Goal: Check status: Check status

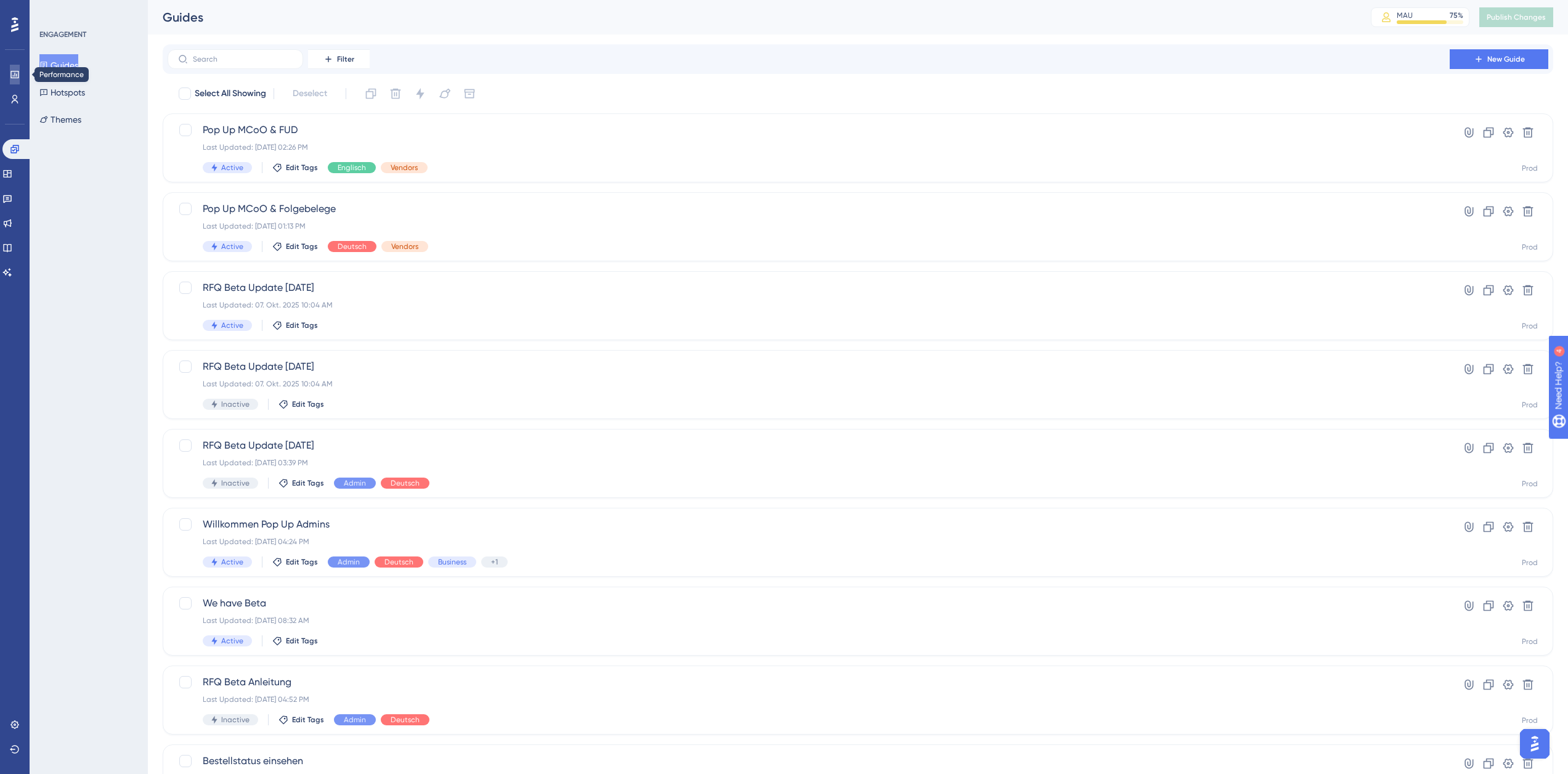
click at [13, 77] on icon at bounding box center [15, 75] width 8 height 8
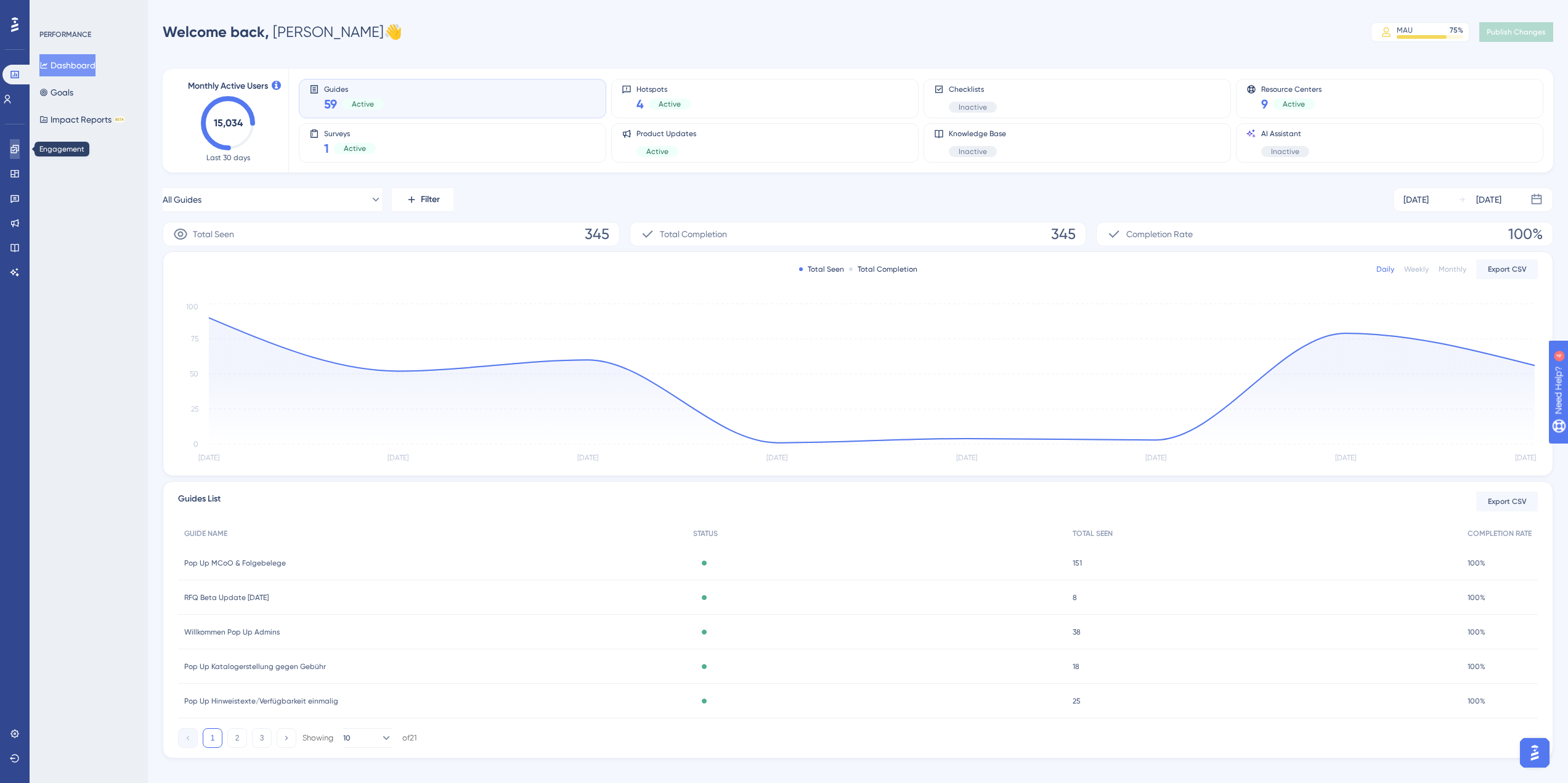
click at [15, 150] on icon at bounding box center [15, 149] width 10 height 10
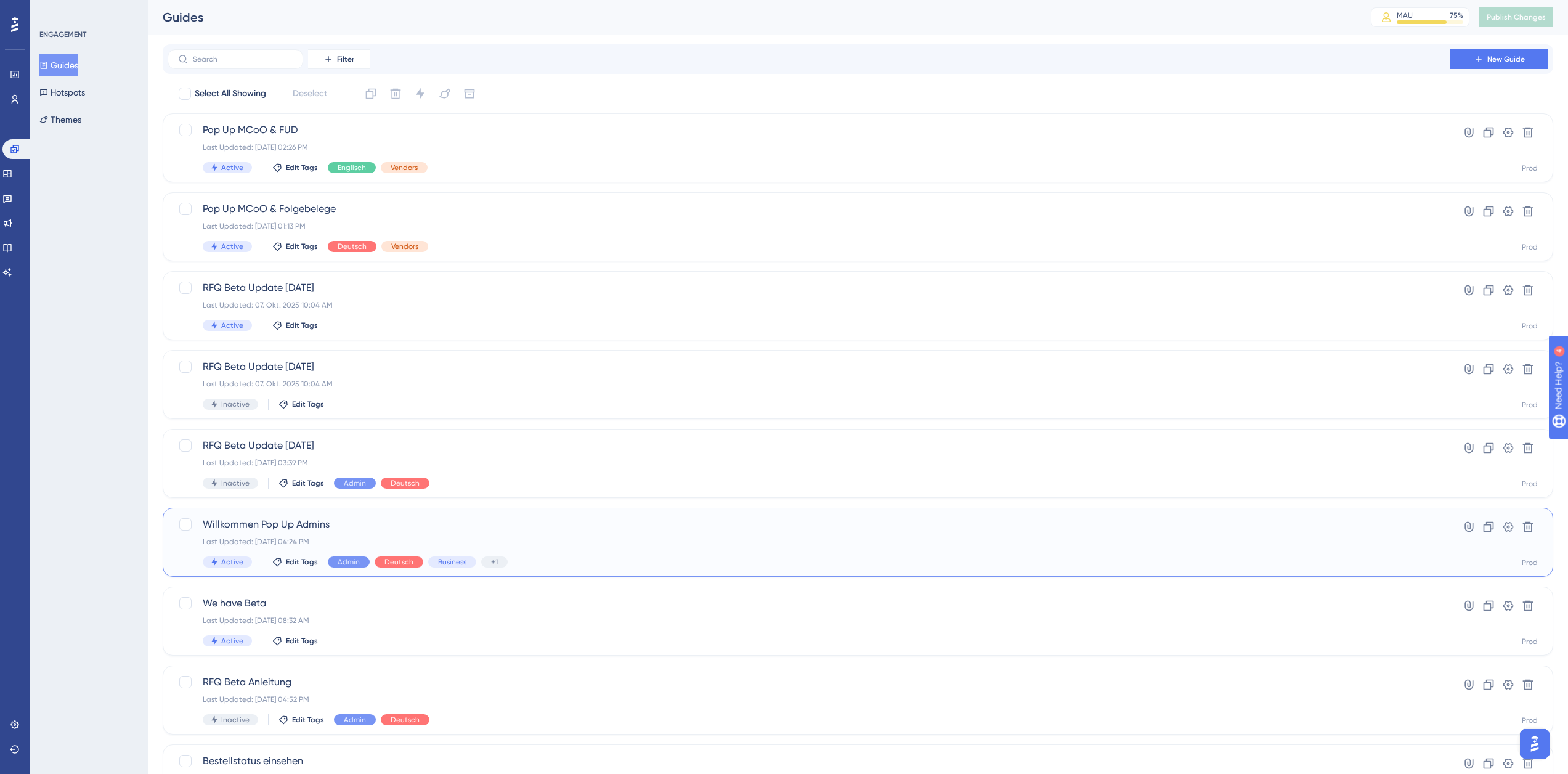
click at [467, 525] on span "Willkommen Pop Up Admins" at bounding box center [808, 524] width 1212 height 15
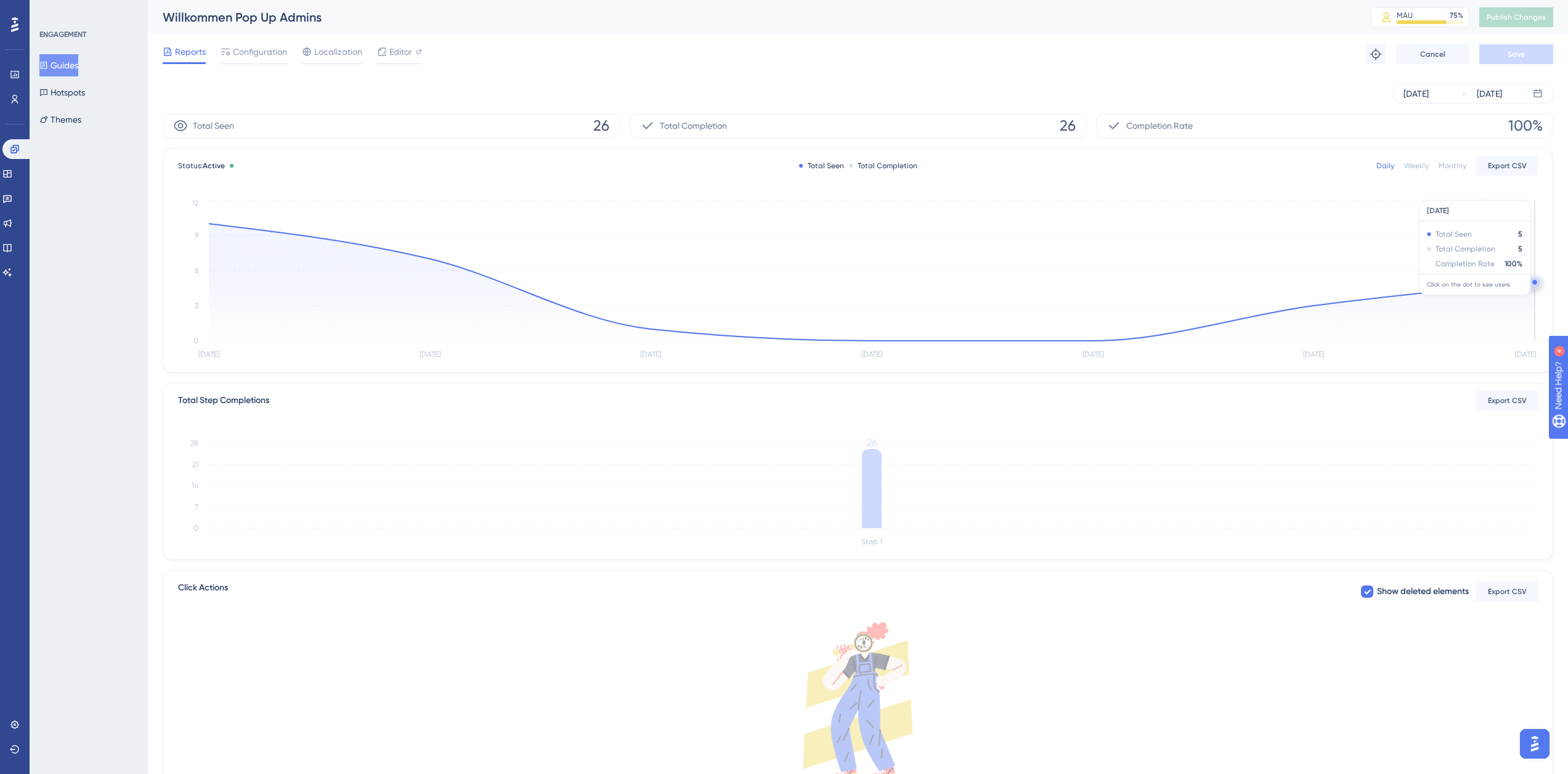
click at [1532, 281] on circle at bounding box center [1535, 282] width 10 height 10
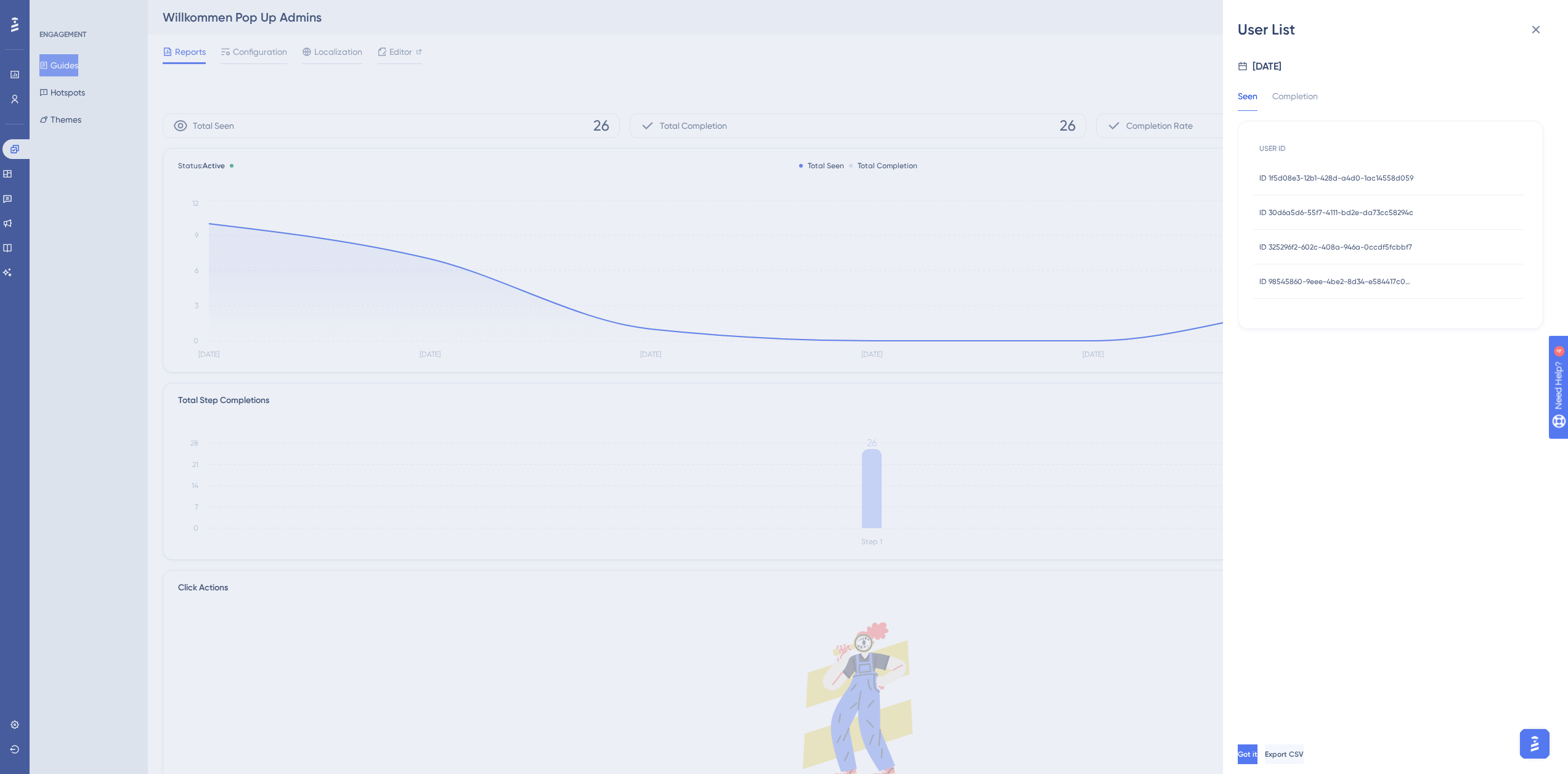
click at [1357, 184] on div "ID 1f5d08e3-12b1-428d-a4d0-1ac14558d059 ID 1f5d08e3-12b1-428d-a4d0-1ac14558d059" at bounding box center [1335, 178] width 154 height 35
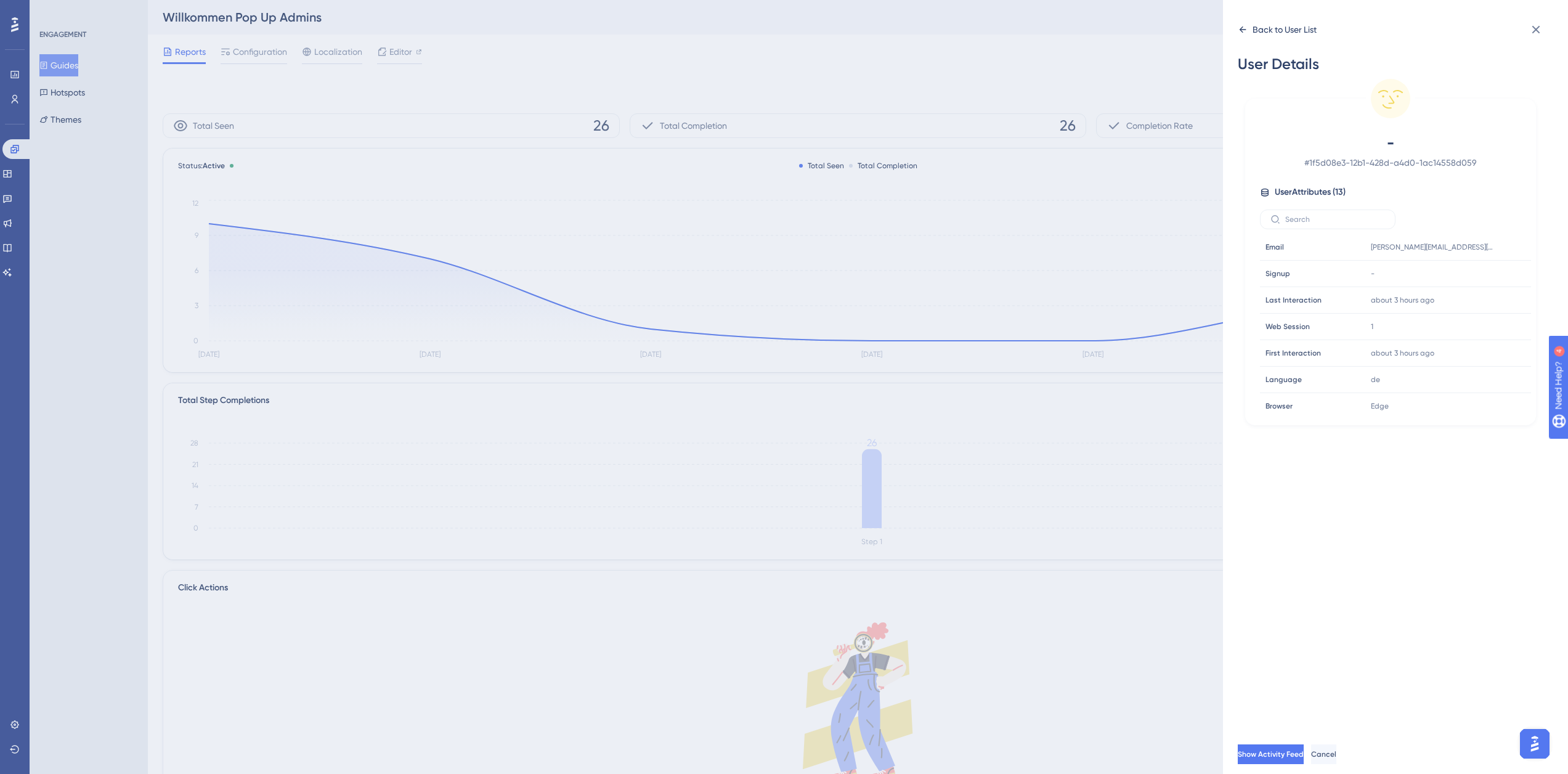
click at [1242, 31] on icon at bounding box center [1242, 29] width 10 height 10
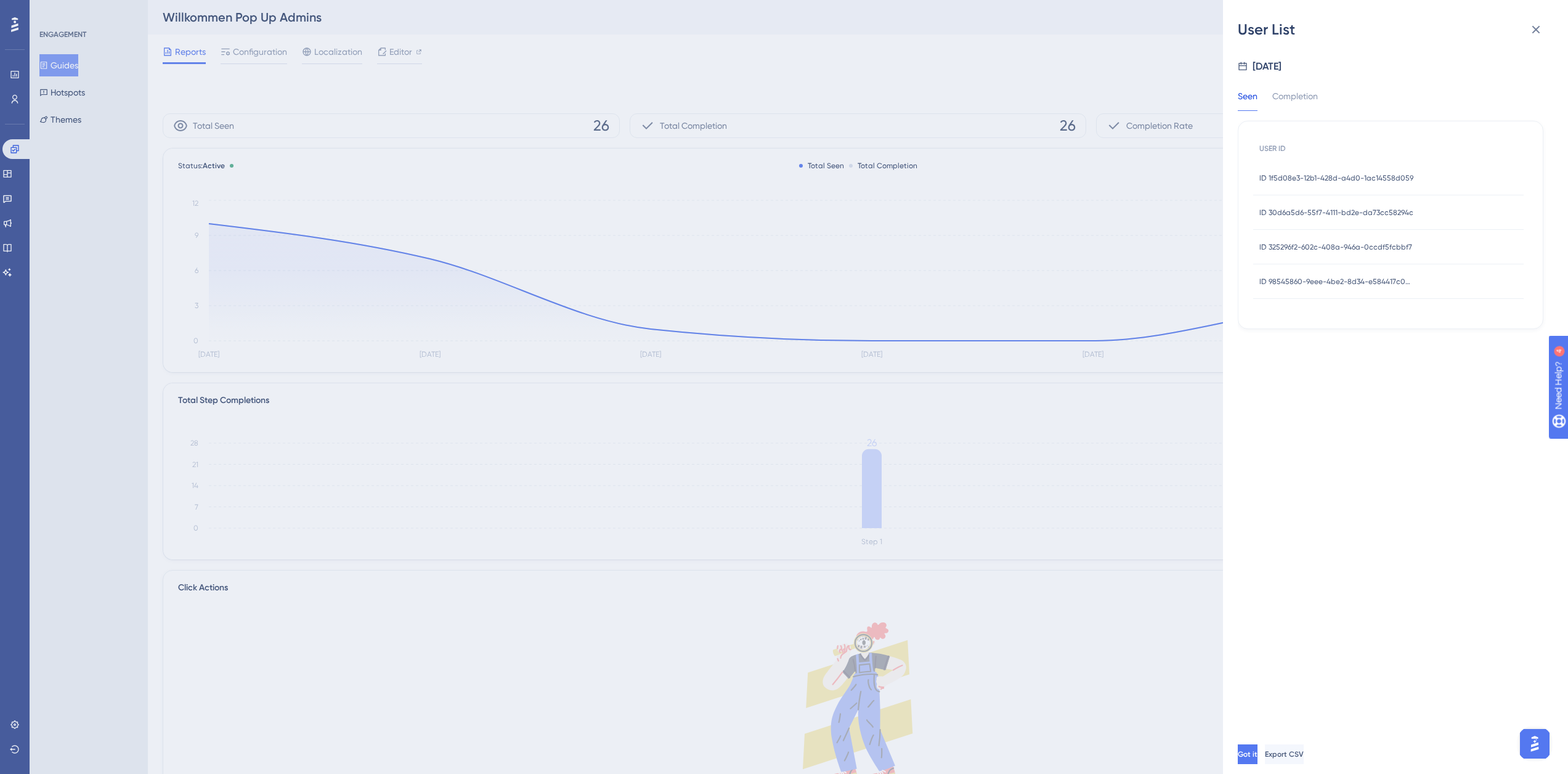
click at [1307, 211] on span "ID 30d6a5d6-55f7-4111-bd2e-da73cc58294c" at bounding box center [1335, 212] width 154 height 10
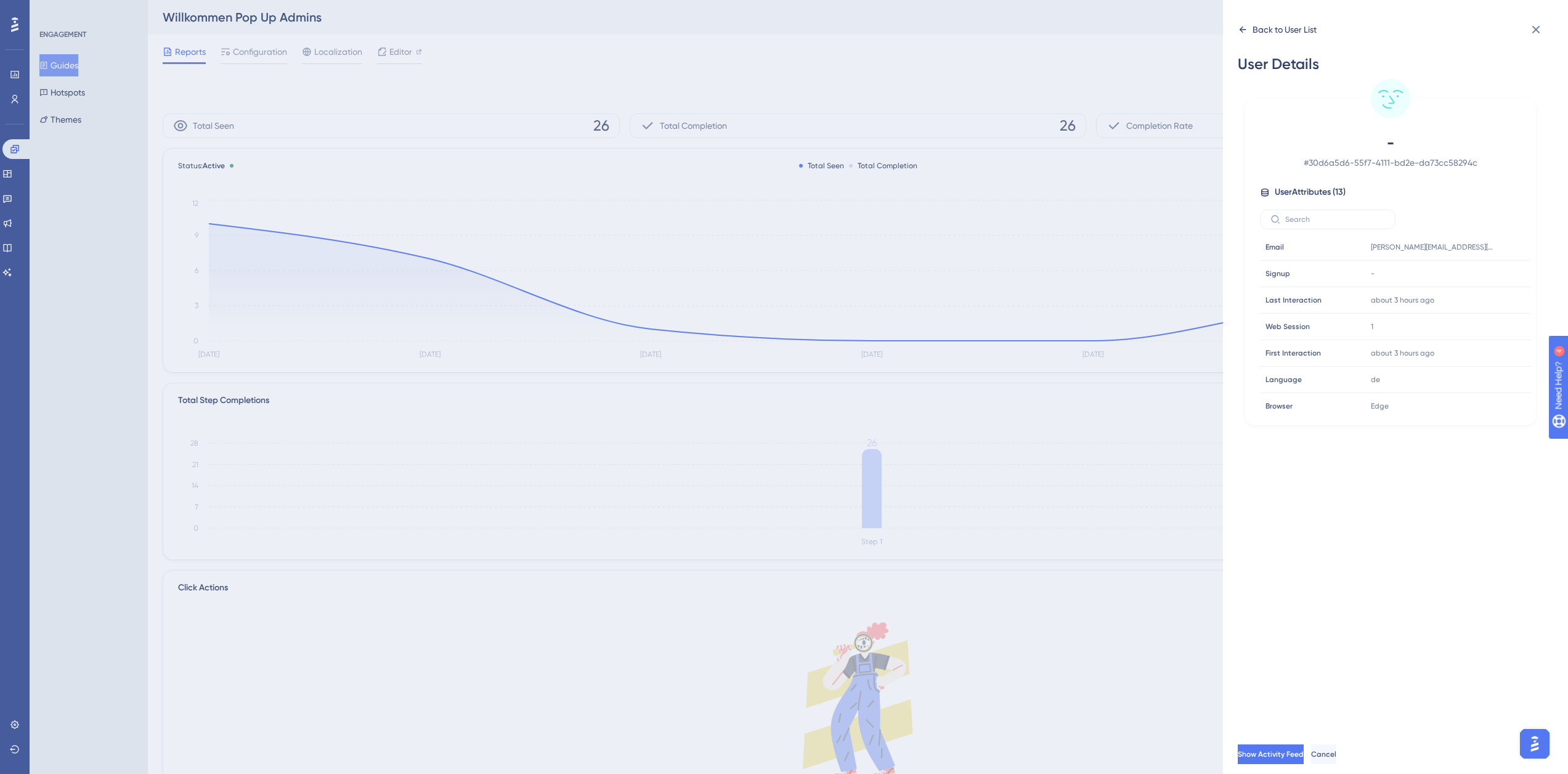
click at [1248, 31] on div "Back to User List" at bounding box center [1276, 29] width 79 height 20
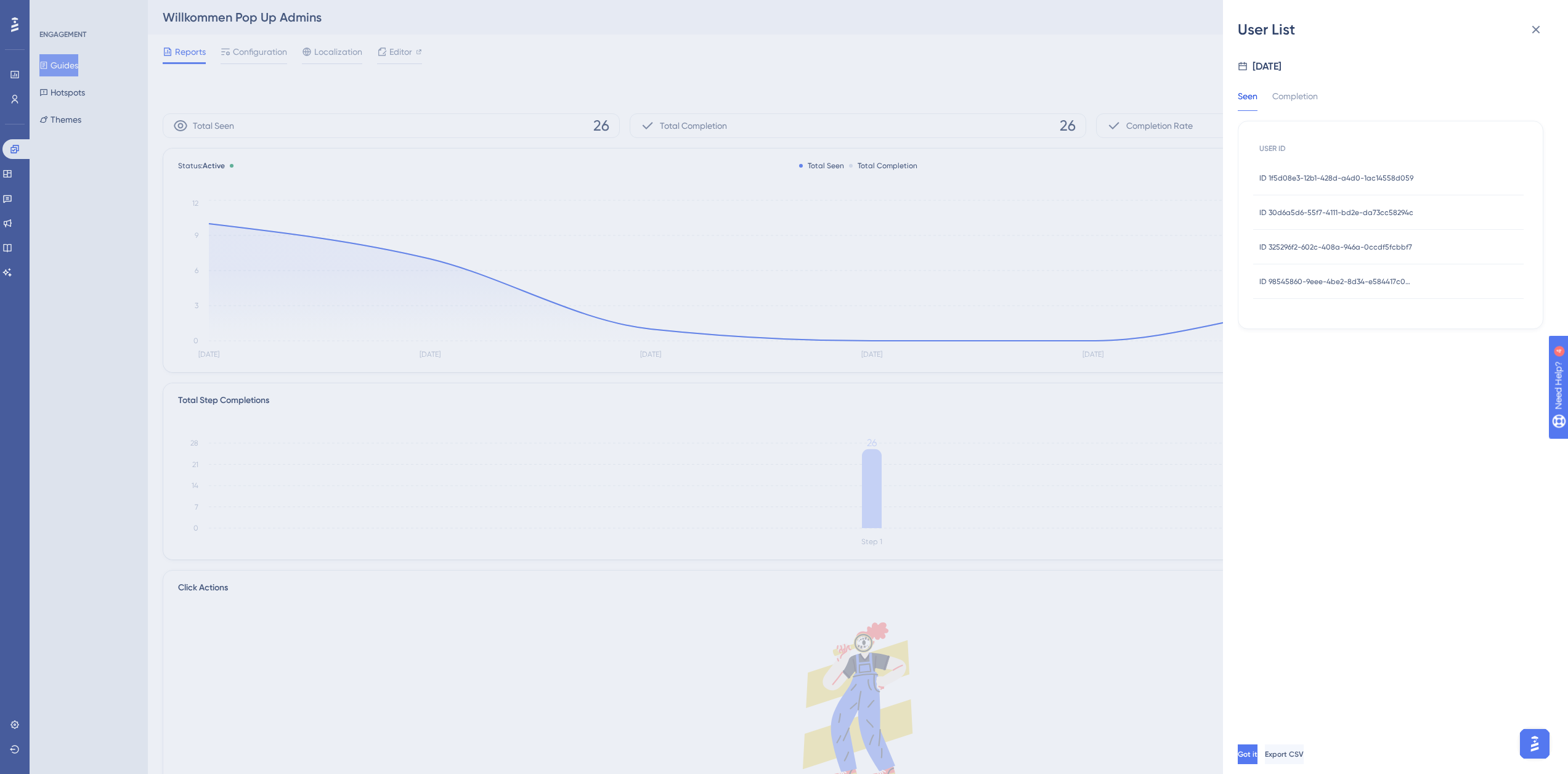
click at [1299, 242] on span "ID 325296f2-602c-408a-946a-0ccdf5fcbbf7" at bounding box center [1335, 247] width 152 height 10
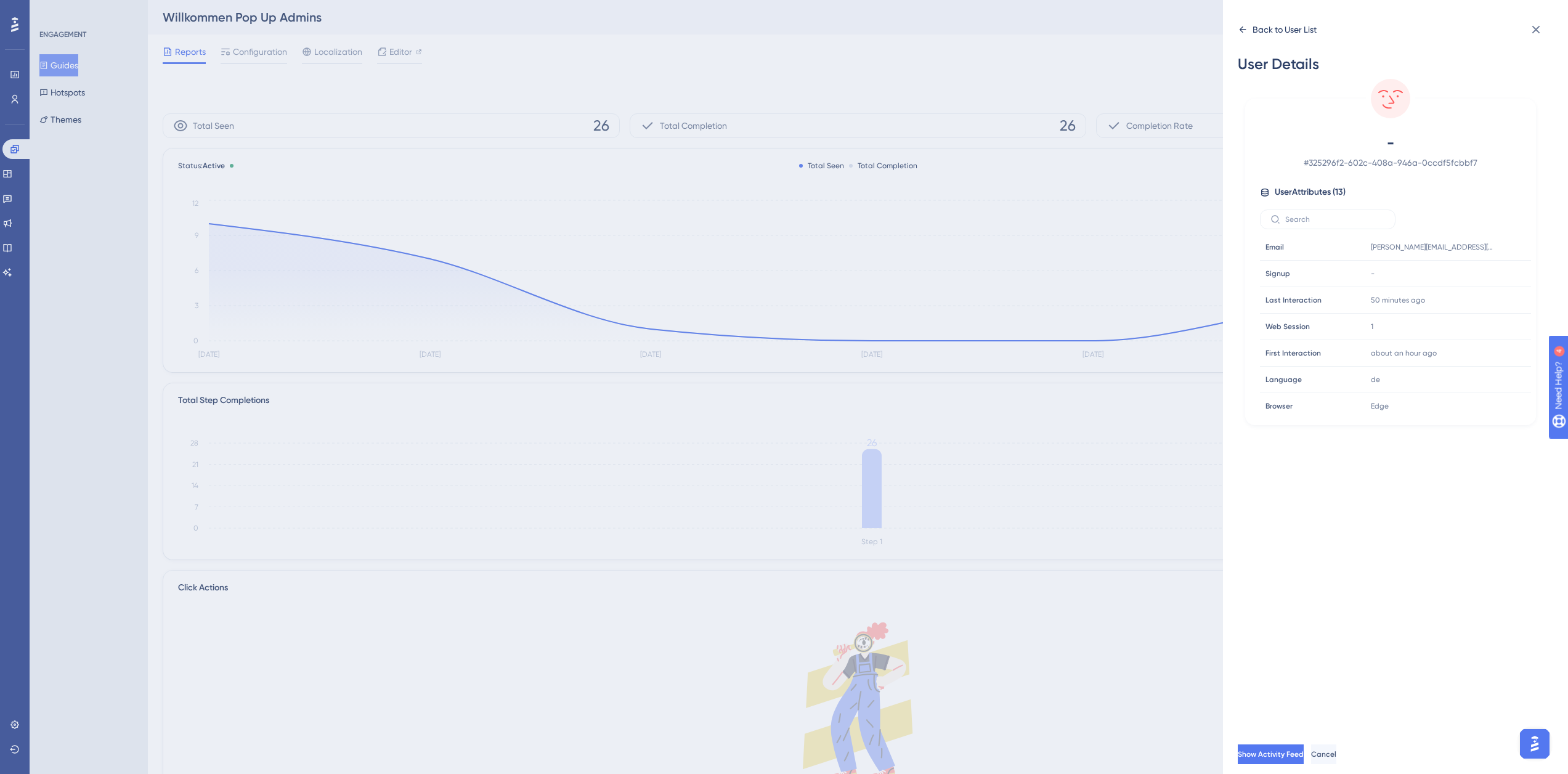
click at [1272, 26] on div "Back to User List" at bounding box center [1285, 29] width 64 height 15
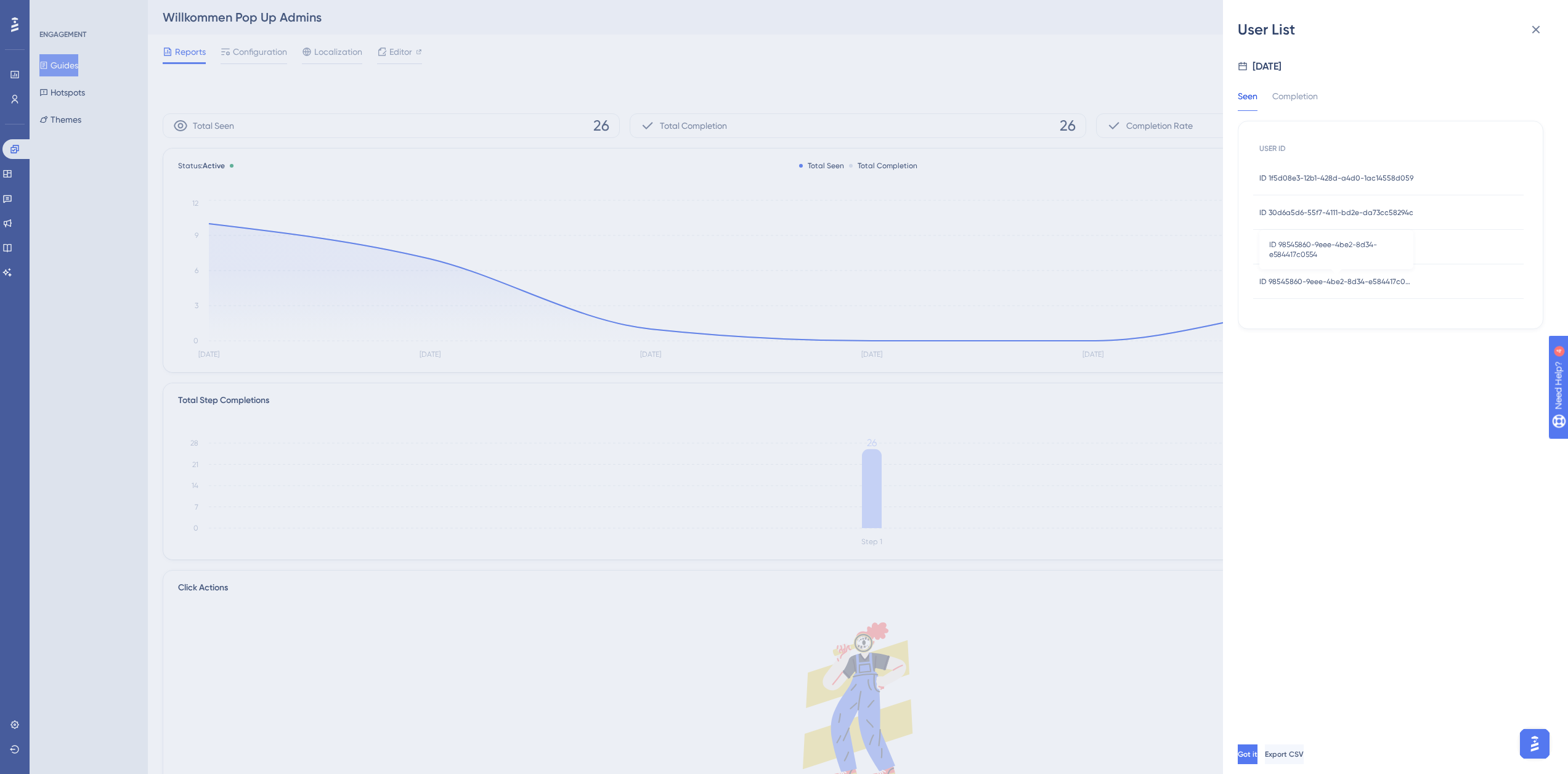
click at [1277, 279] on span "ID 98545860-9eee-4be2-8d34-e584417c0554" at bounding box center [1335, 281] width 154 height 10
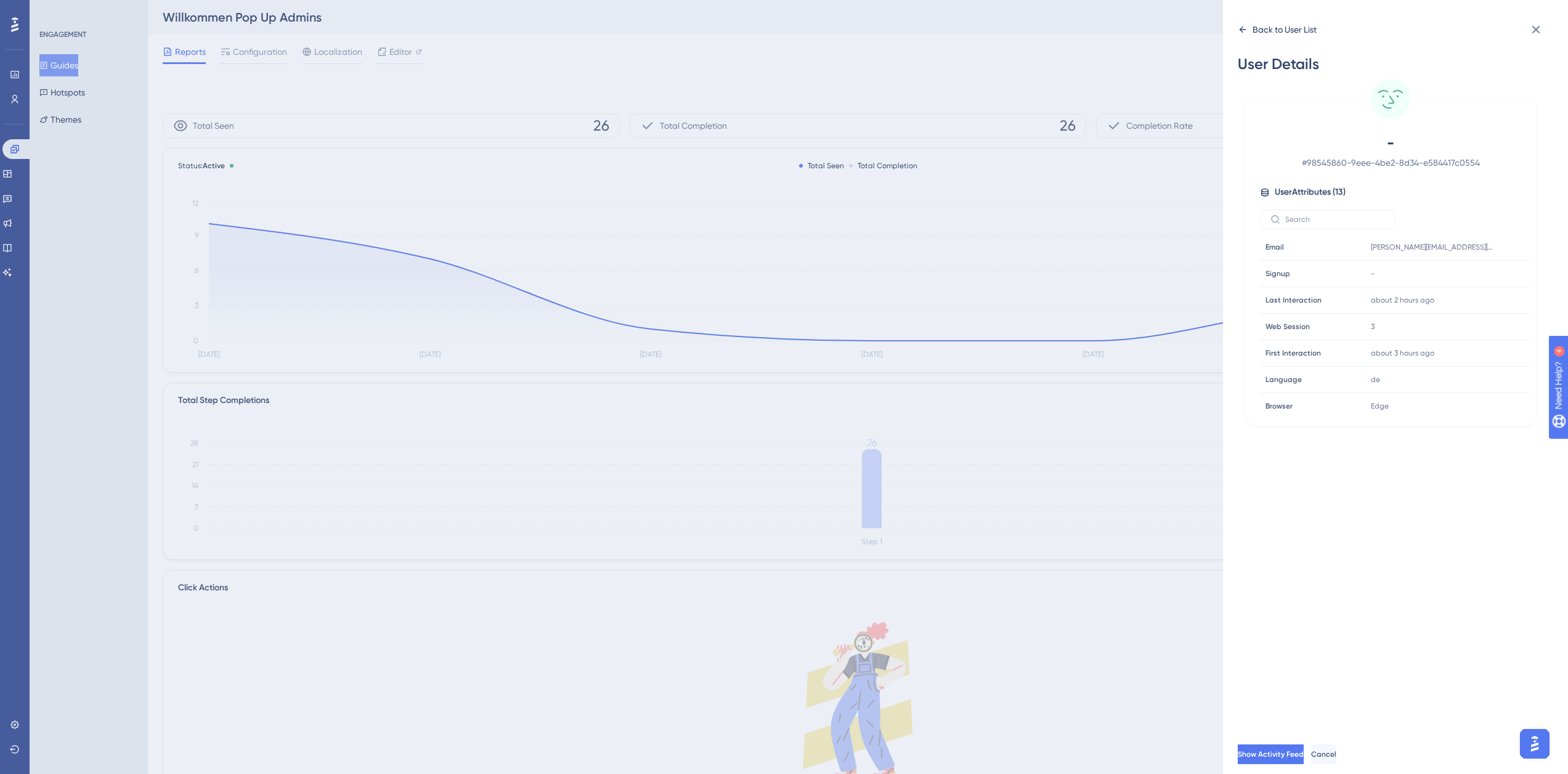
click at [1257, 29] on div "Back to User List" at bounding box center [1285, 29] width 64 height 15
